Goal: Find specific page/section: Find specific page/section

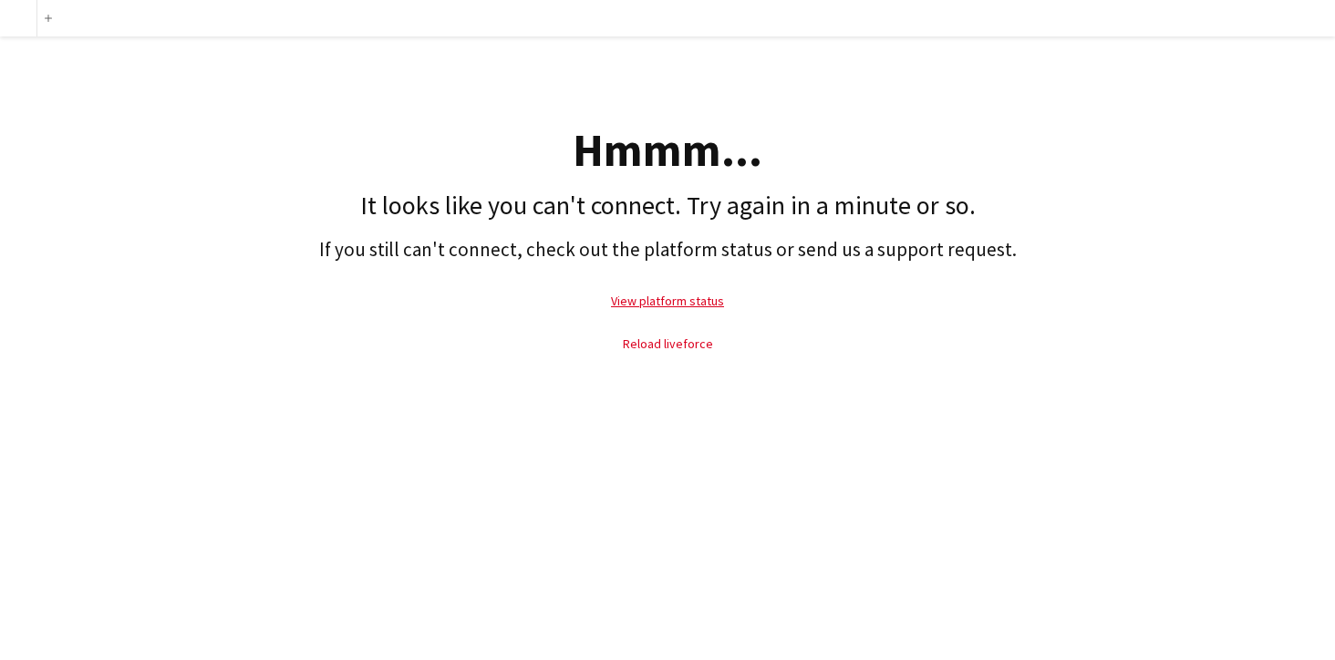
click at [691, 338] on link "Reload liveforce" at bounding box center [668, 344] width 90 height 16
click at [687, 348] on link "Reload liveforce" at bounding box center [668, 344] width 90 height 16
click at [714, 301] on link "View platform status" at bounding box center [667, 301] width 113 height 16
click at [692, 344] on link "Reload liveforce" at bounding box center [668, 344] width 90 height 16
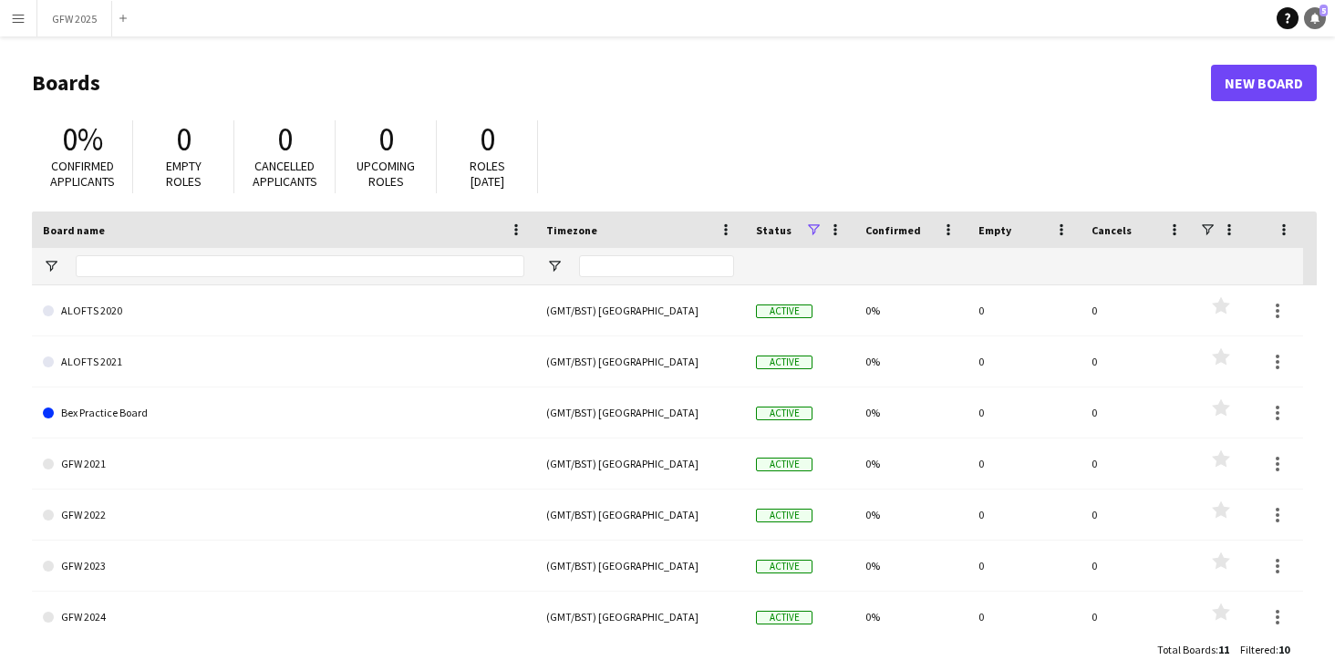
click at [1314, 20] on icon at bounding box center [1315, 17] width 9 height 9
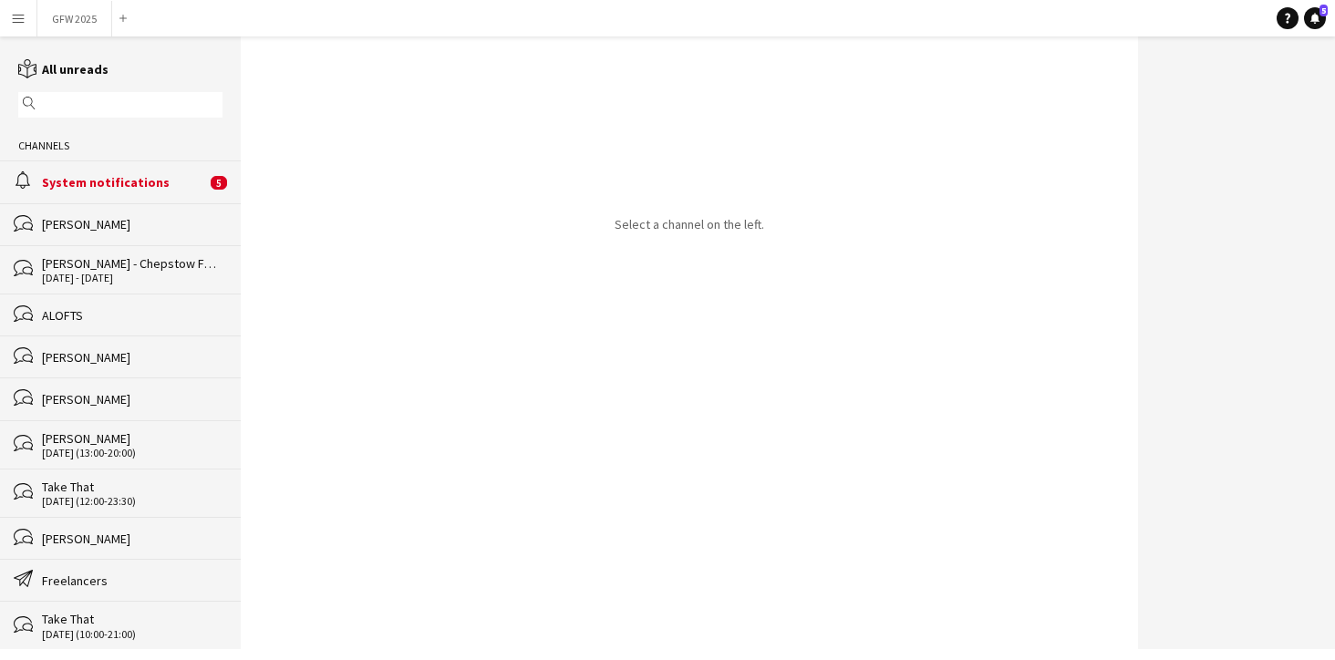
click at [87, 179] on div "System notifications" at bounding box center [124, 182] width 164 height 16
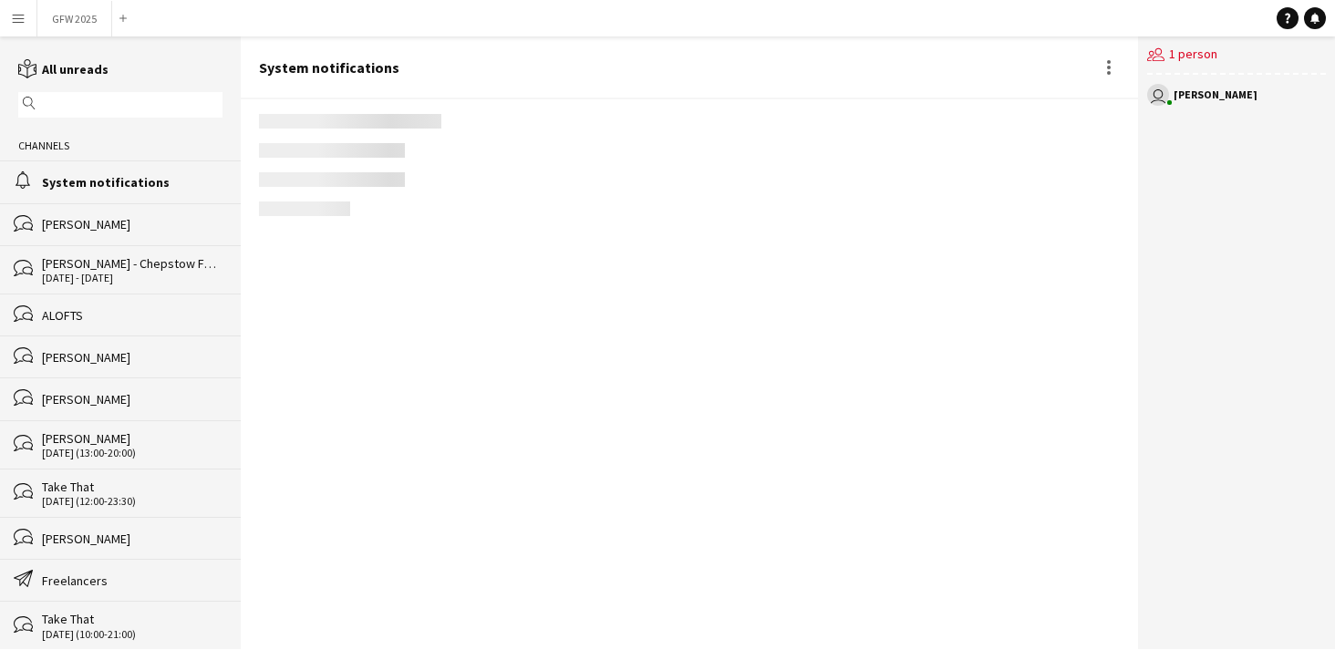
scroll to position [2823, 0]
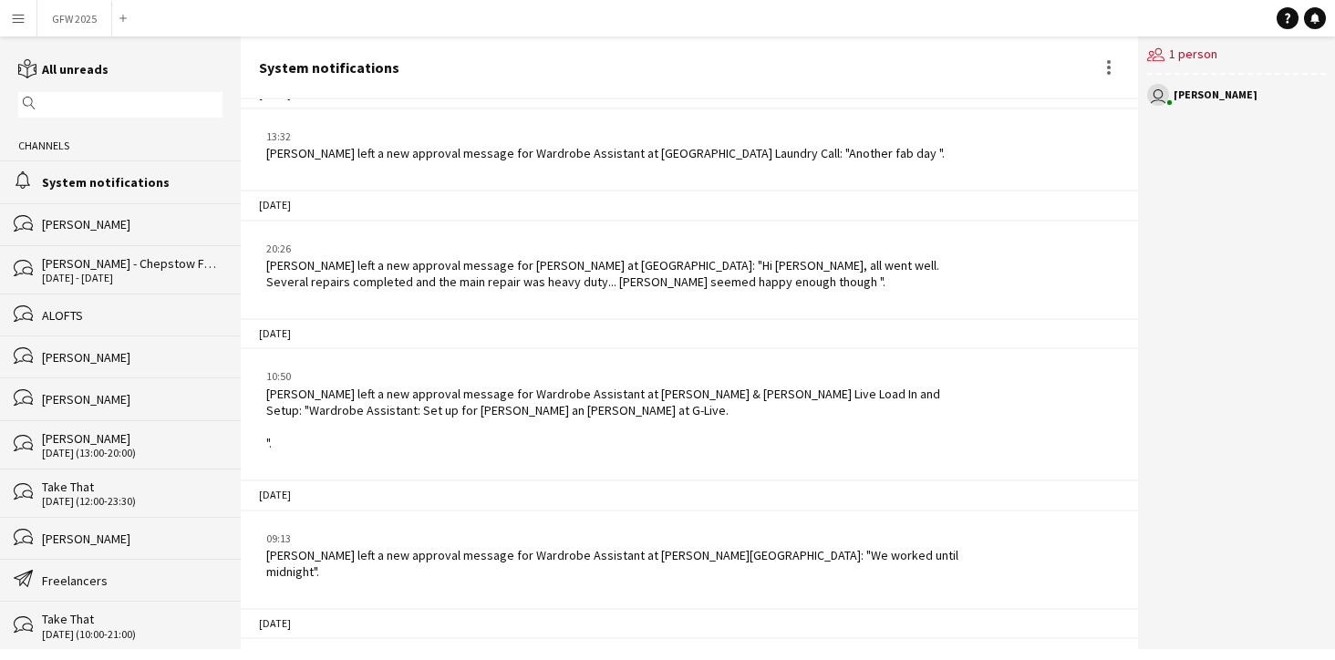
click at [15, 20] on app-icon "Menu" at bounding box center [18, 18] width 15 height 15
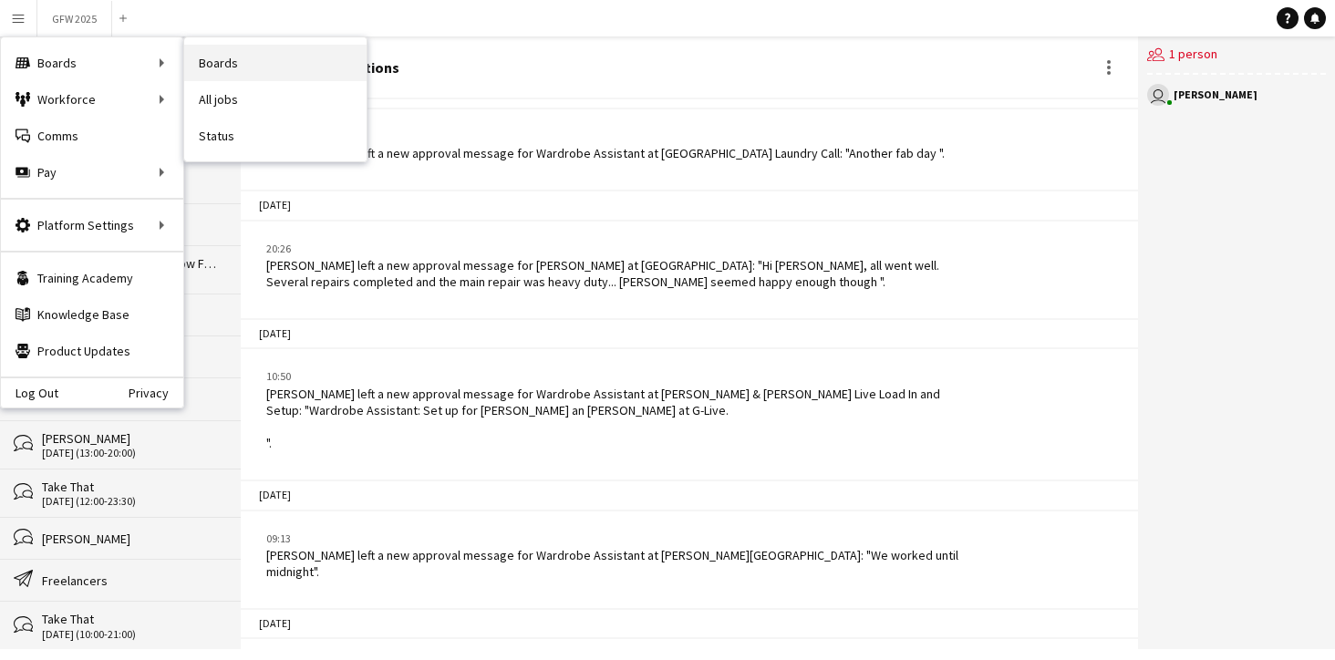
click at [235, 70] on link "Boards" at bounding box center [275, 63] width 182 height 36
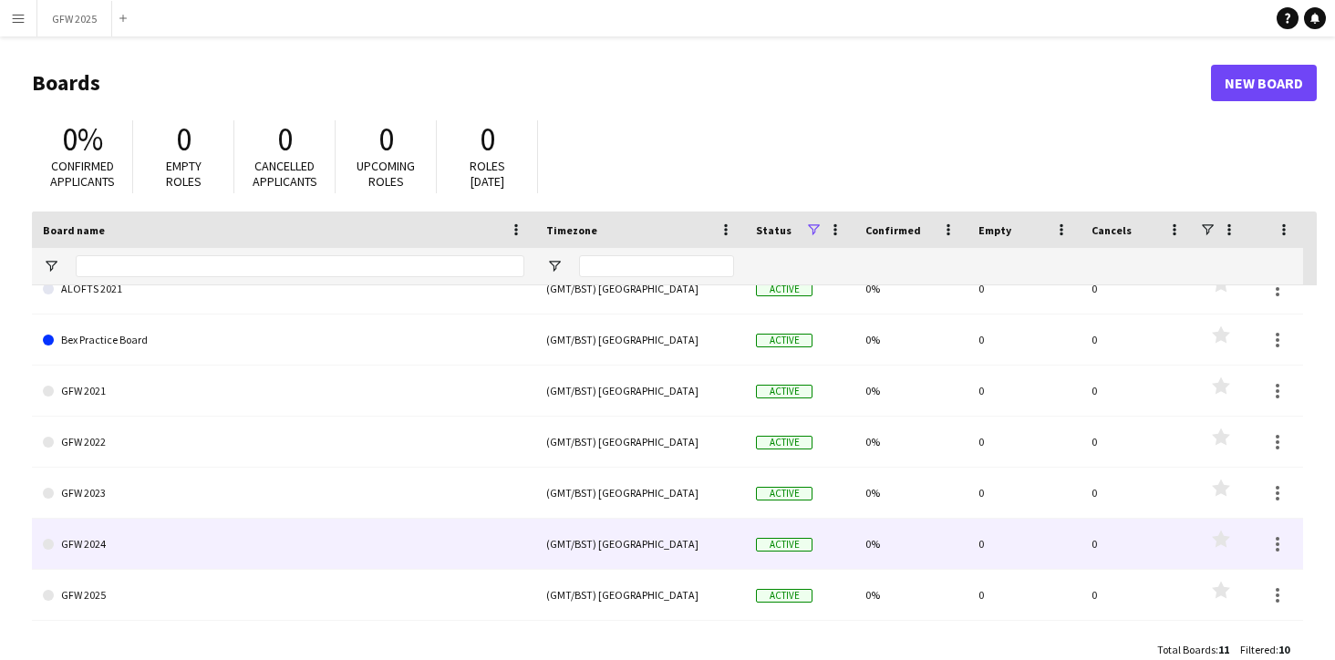
scroll to position [73, 0]
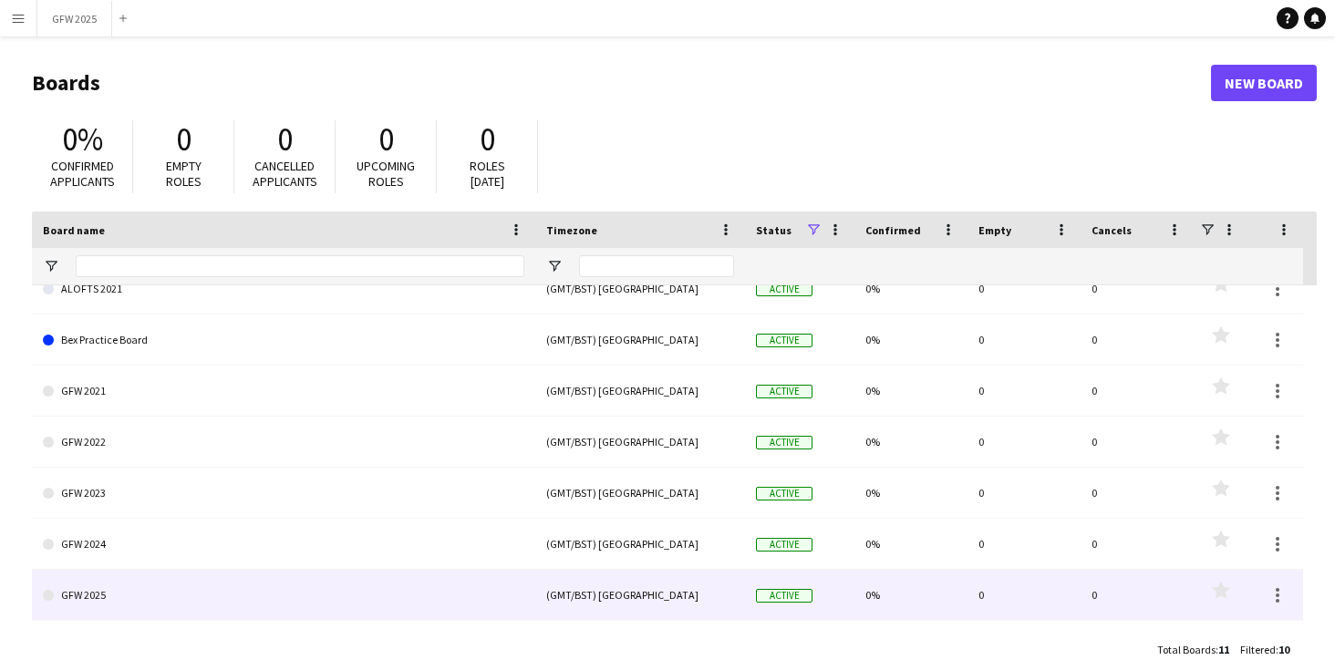
click at [410, 577] on link "GFW 2025" at bounding box center [284, 595] width 482 height 51
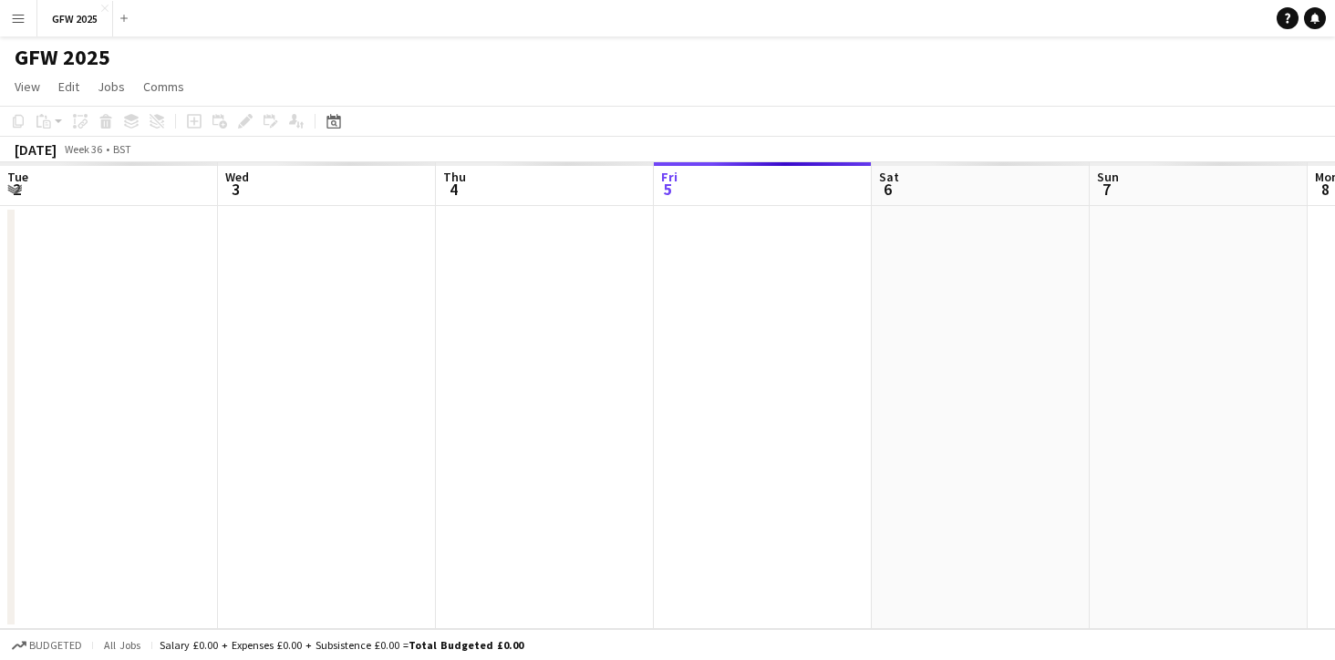
scroll to position [0, 436]
